Goal: Transaction & Acquisition: Purchase product/service

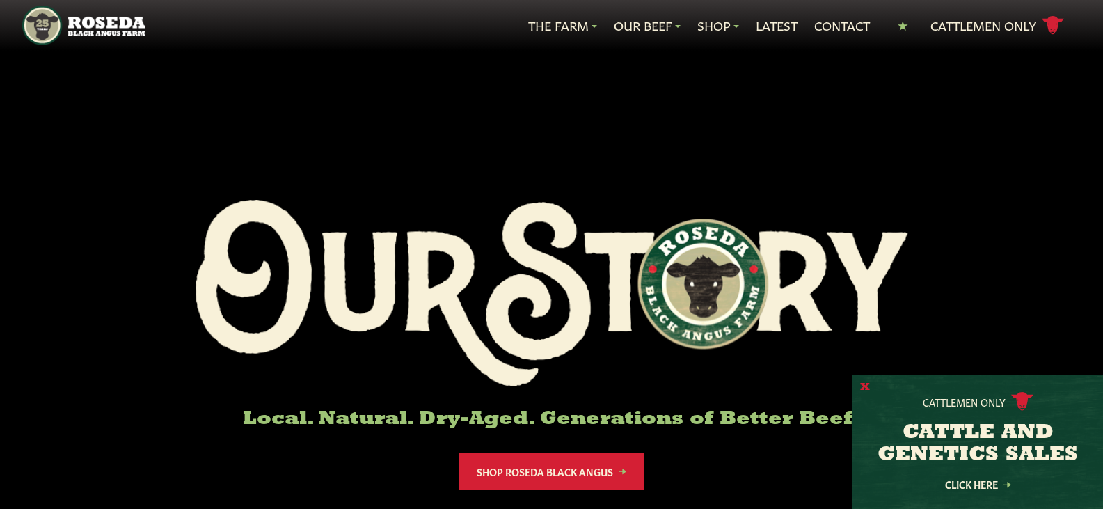
click at [863, 383] on button "X" at bounding box center [865, 387] width 10 height 15
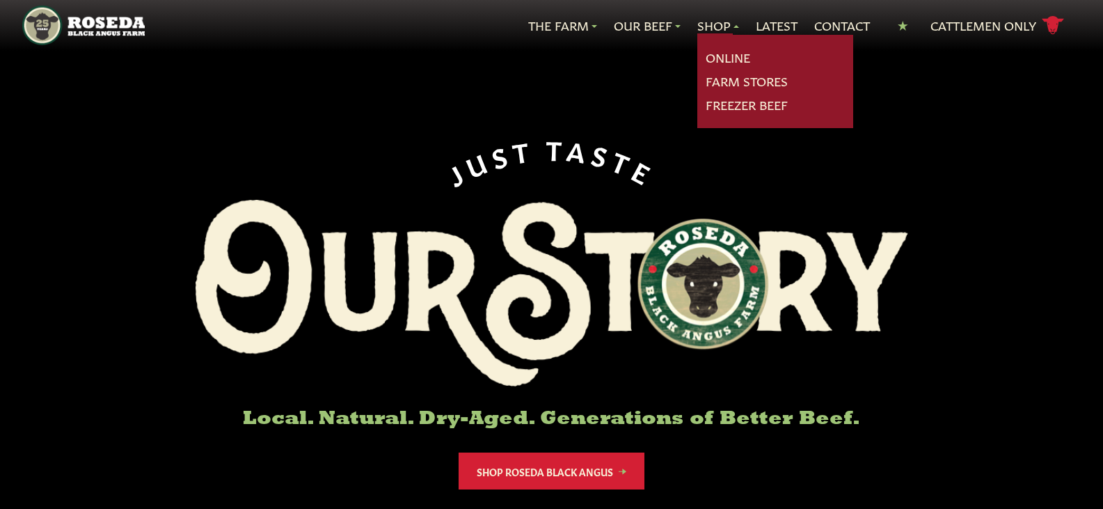
click at [701, 17] on link "Shop" at bounding box center [718, 26] width 42 height 18
click at [727, 51] on link "Online" at bounding box center [728, 58] width 45 height 18
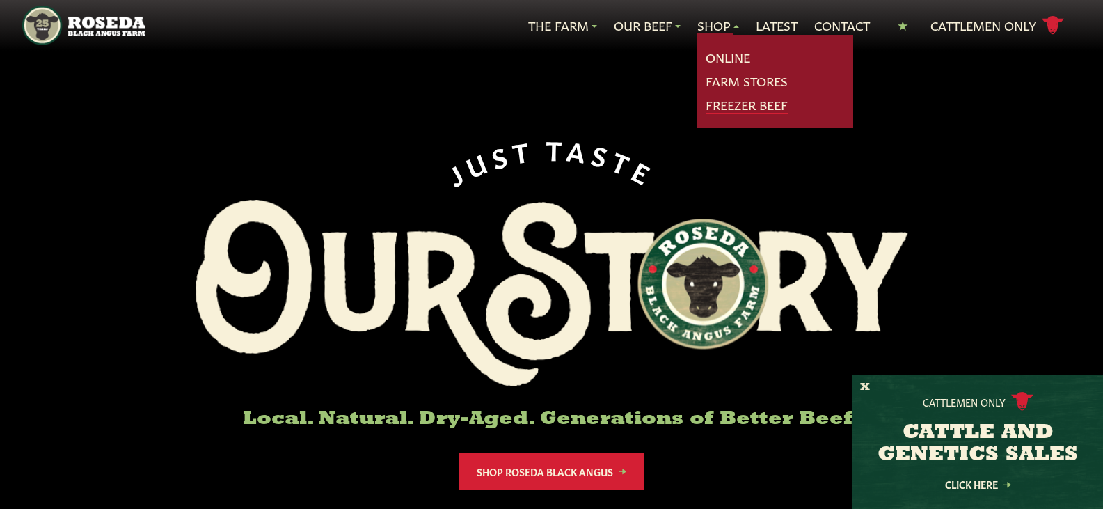
click at [727, 104] on link "Freezer Beef" at bounding box center [747, 105] width 82 height 18
click at [716, 56] on link "Online" at bounding box center [728, 58] width 45 height 18
